Goal: Check status: Check status

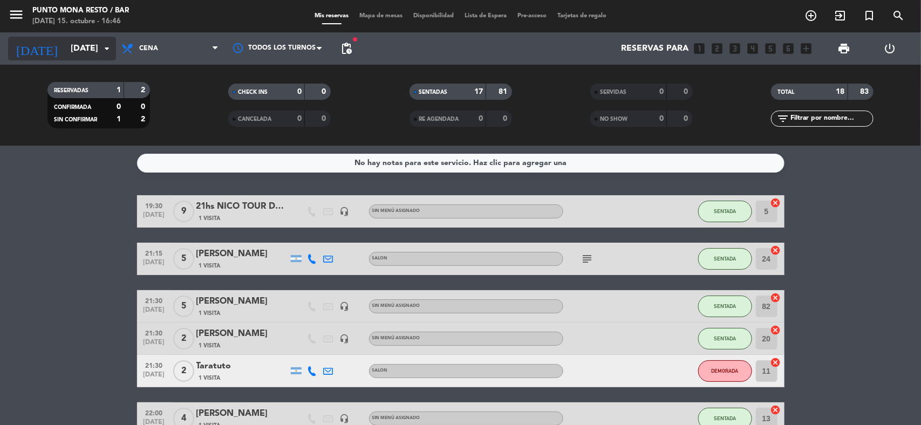
click at [78, 41] on input "[DATE]" at bounding box center [122, 48] width 114 height 21
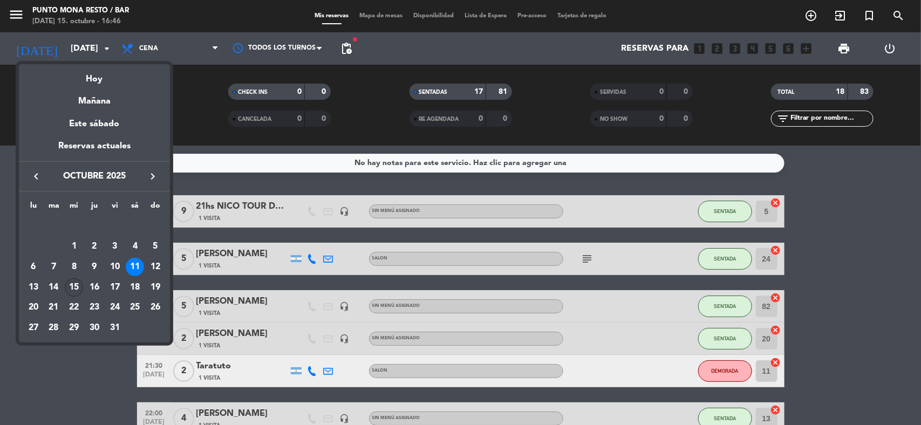
click at [78, 284] on div "15" at bounding box center [74, 287] width 18 height 18
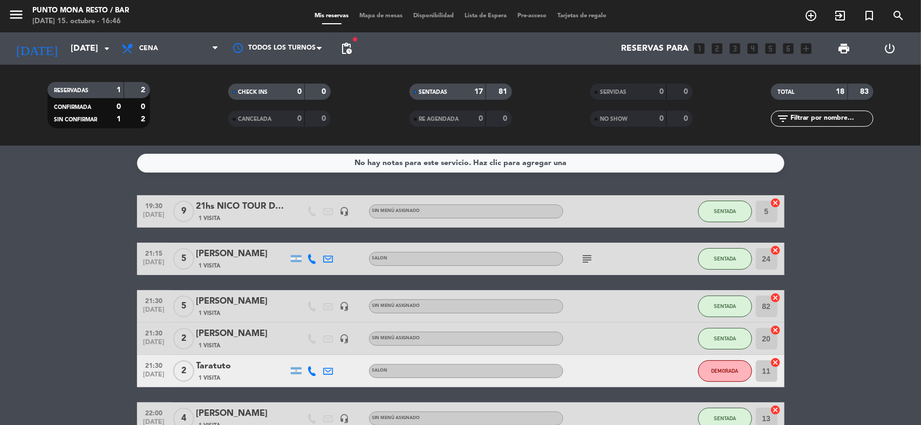
type input "[DATE]"
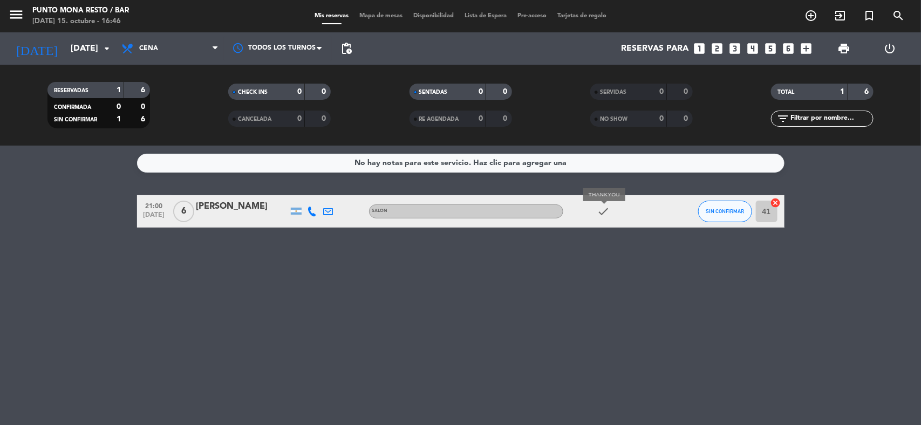
click at [608, 211] on icon "check" at bounding box center [603, 211] width 13 height 13
click at [602, 209] on icon "check" at bounding box center [603, 211] width 13 height 13
click at [267, 293] on div "No hay notas para este servicio. Haz clic para agregar una 21:00 [DATE] 6 [PERS…" at bounding box center [460, 285] width 921 height 279
click at [608, 214] on icon "check" at bounding box center [603, 211] width 13 height 13
click at [603, 215] on icon "check" at bounding box center [603, 211] width 13 height 13
